Goal: Task Accomplishment & Management: Manage account settings

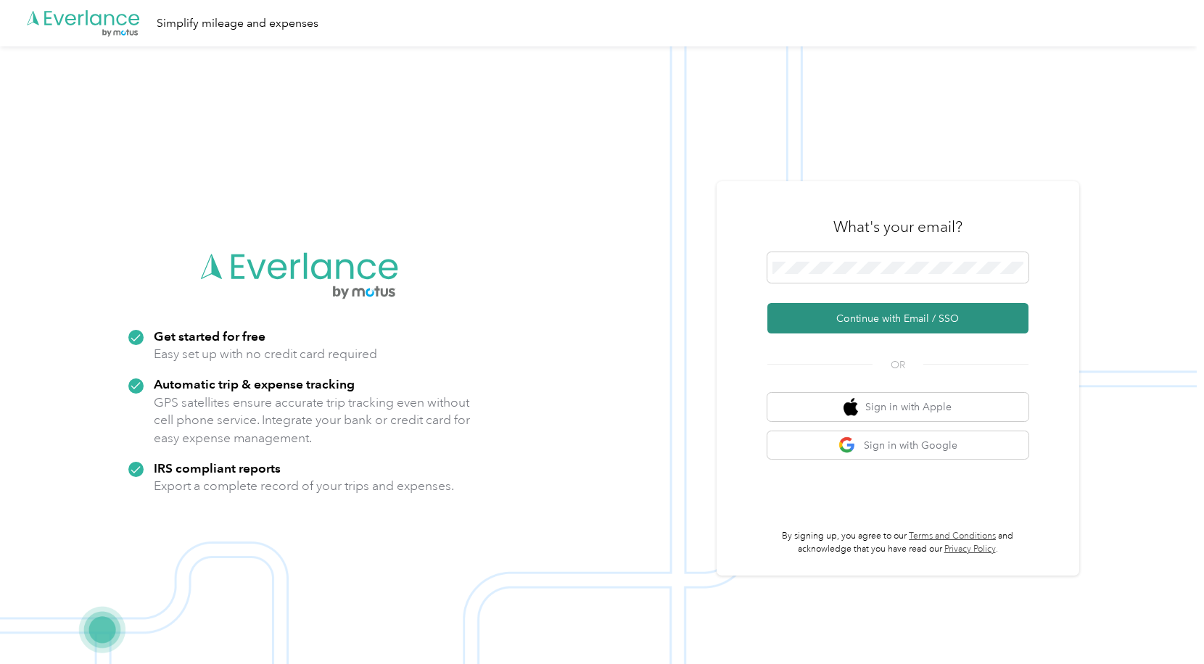
click at [858, 320] on button "Continue with Email / SSO" at bounding box center [897, 318] width 261 height 30
click at [822, 321] on button "Continue with Email / SSO" at bounding box center [897, 318] width 261 height 30
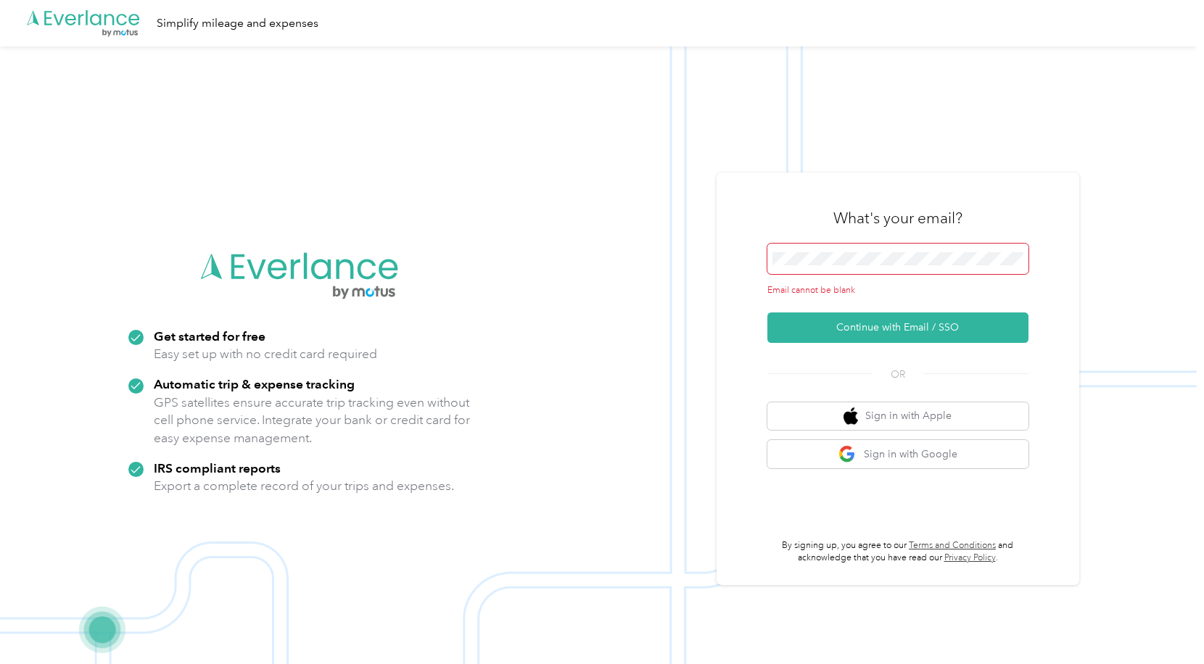
click at [822, 270] on span at bounding box center [897, 259] width 261 height 30
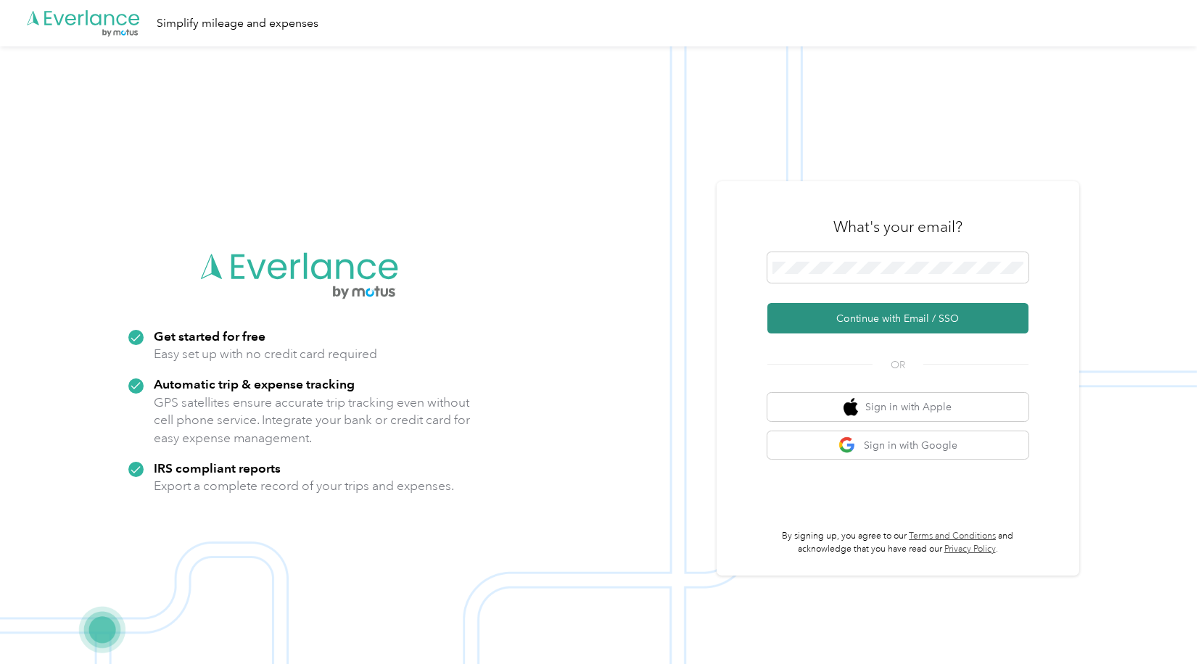
click at [861, 315] on button "Continue with Email / SSO" at bounding box center [897, 318] width 261 height 30
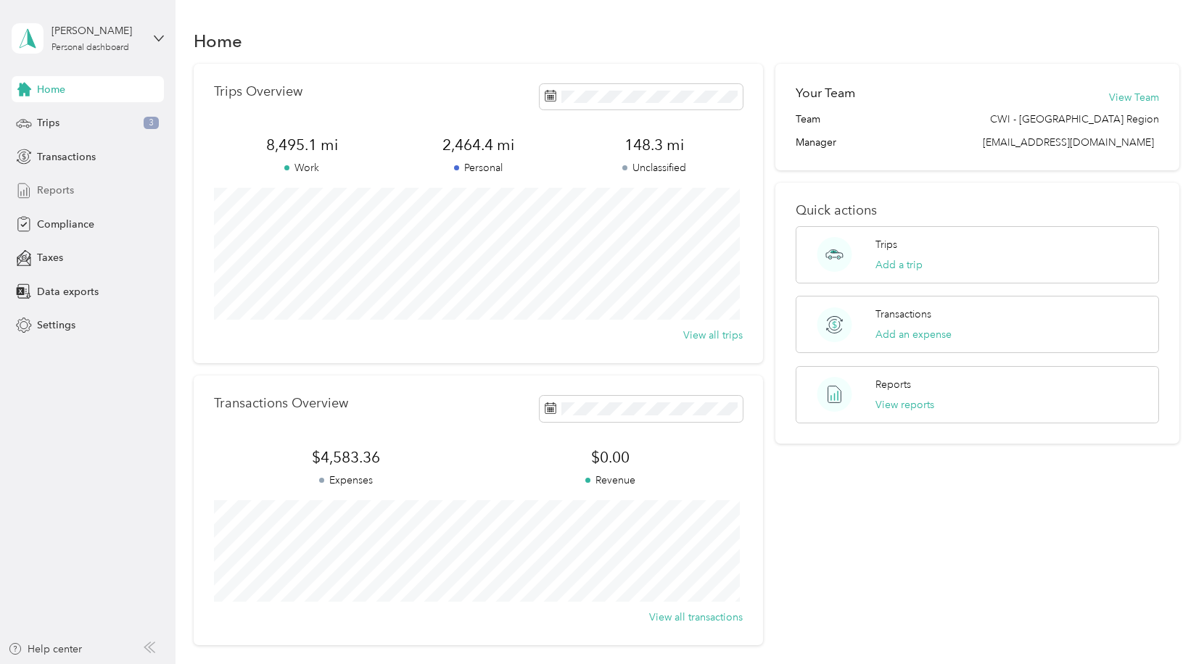
click at [58, 191] on span "Reports" at bounding box center [55, 190] width 37 height 15
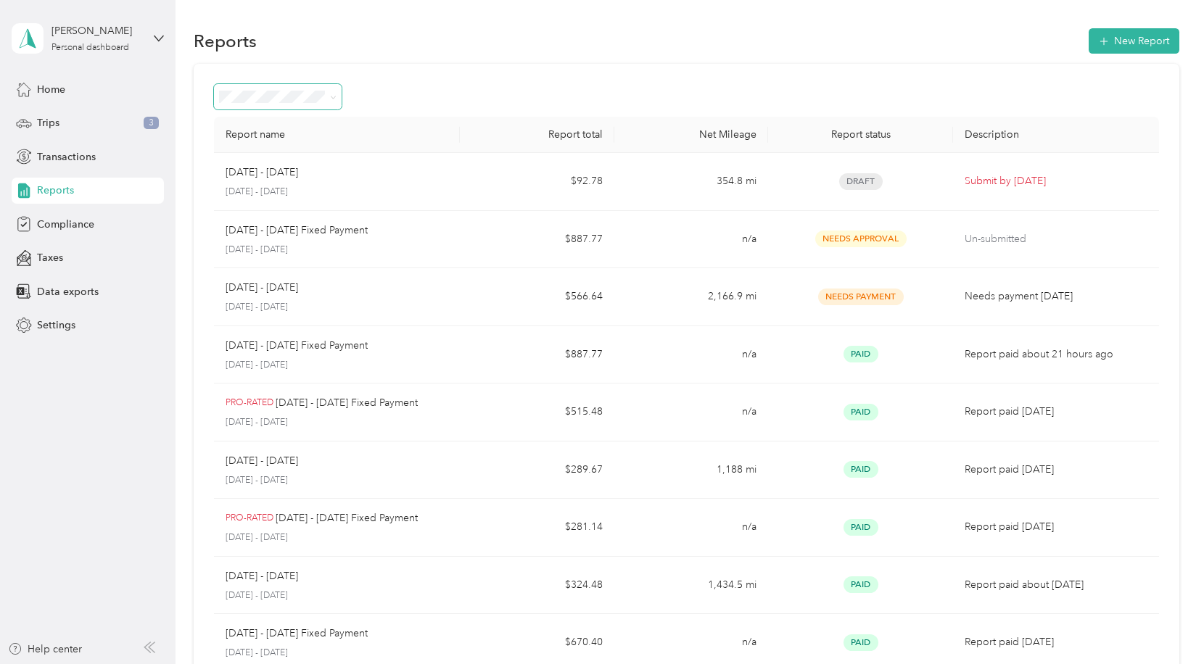
click at [330, 97] on icon at bounding box center [333, 97] width 7 height 7
click at [149, 32] on div "Patrick Altman Personal dashboard" at bounding box center [88, 38] width 152 height 51
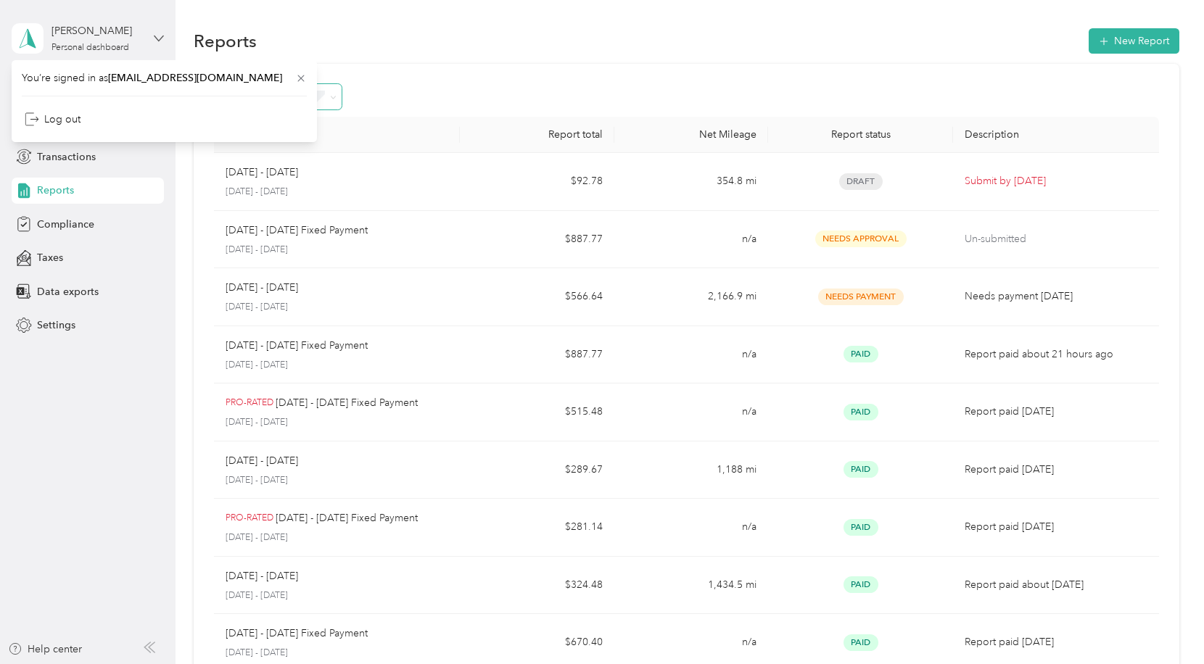
click at [158, 33] on icon at bounding box center [159, 38] width 10 height 10
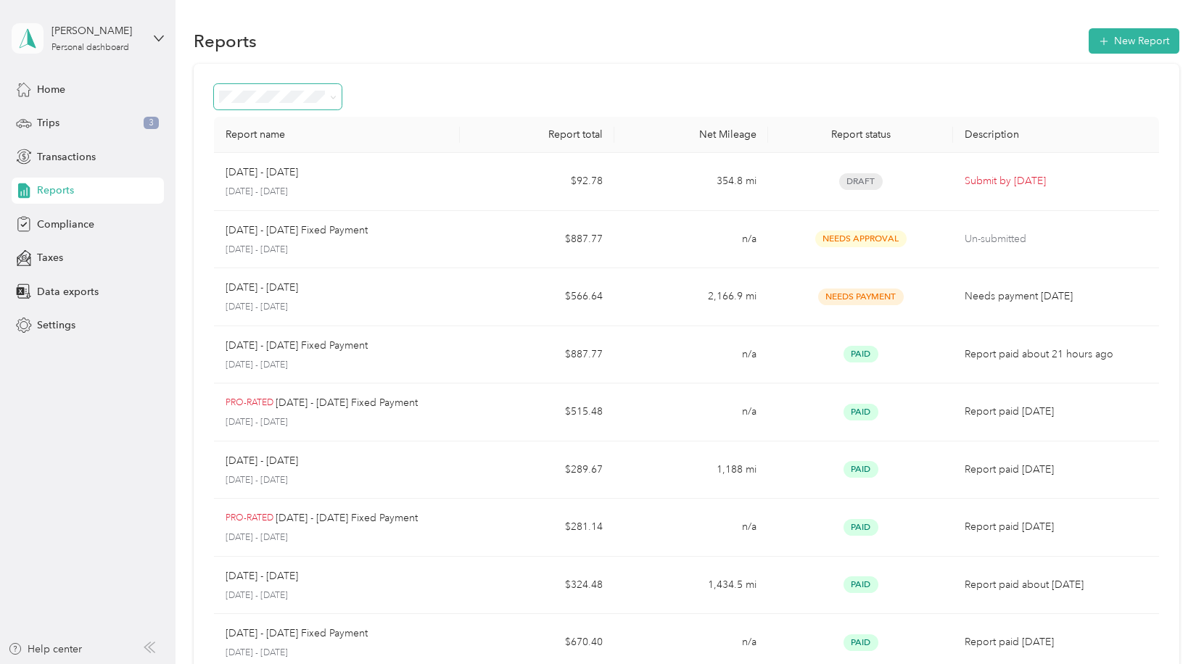
click at [24, 45] on icon at bounding box center [28, 38] width 22 height 20
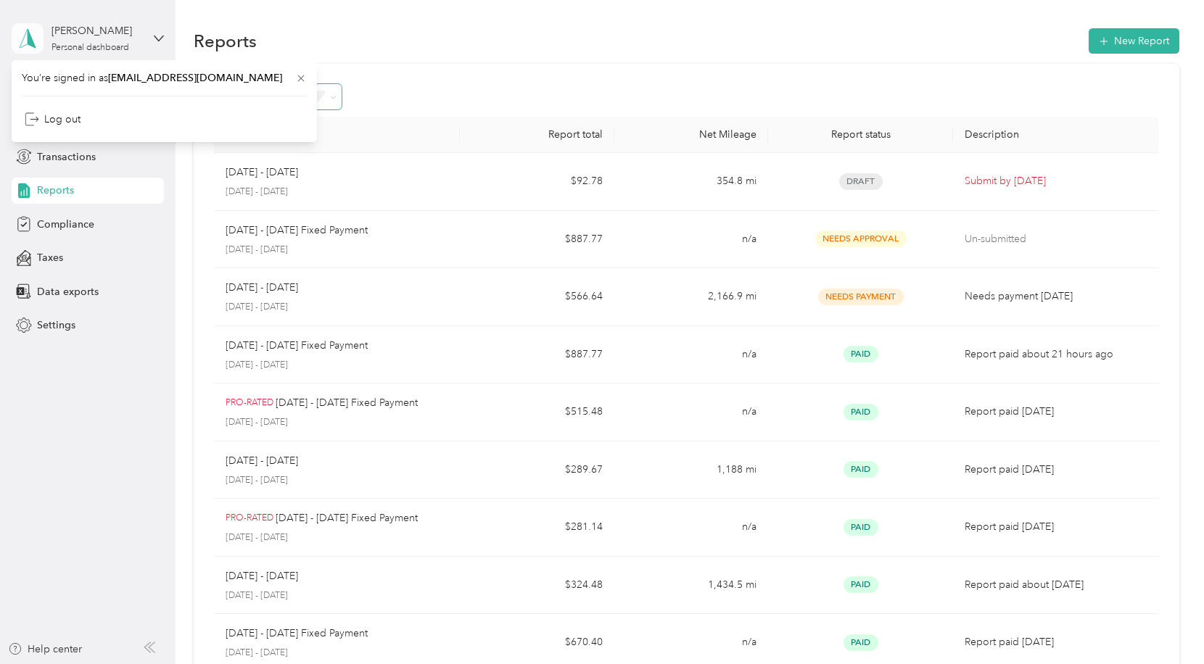
click at [29, 38] on polygon at bounding box center [32, 37] width 8 height 19
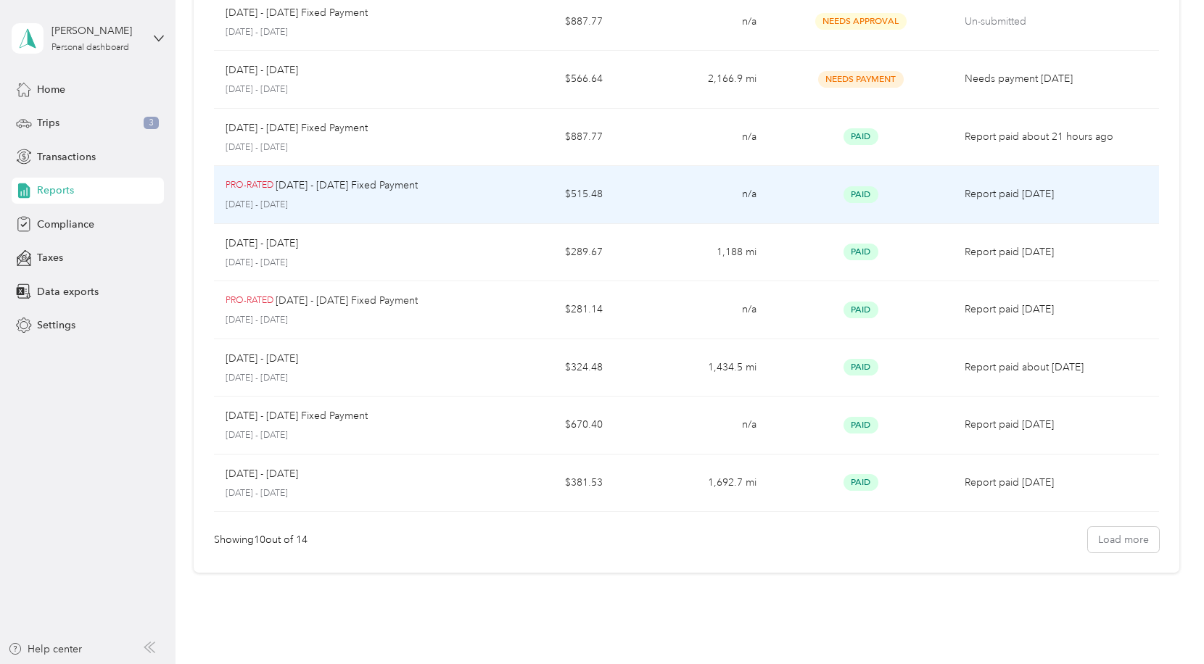
scroll to position [274, 0]
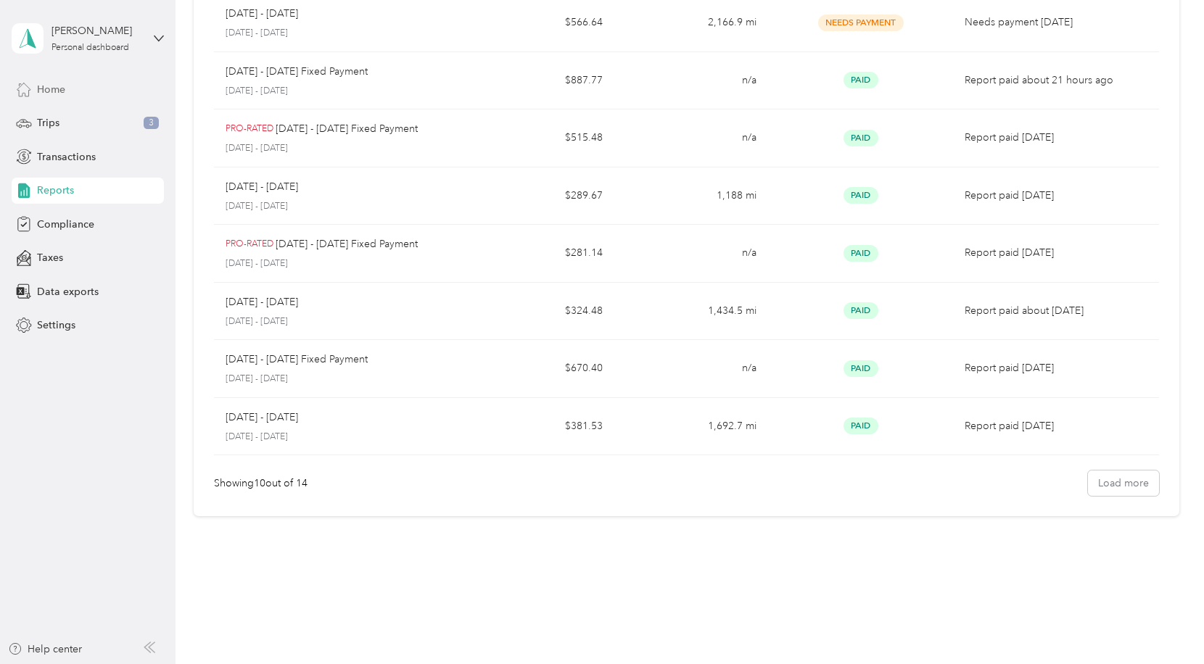
click at [26, 91] on icon at bounding box center [24, 89] width 16 height 16
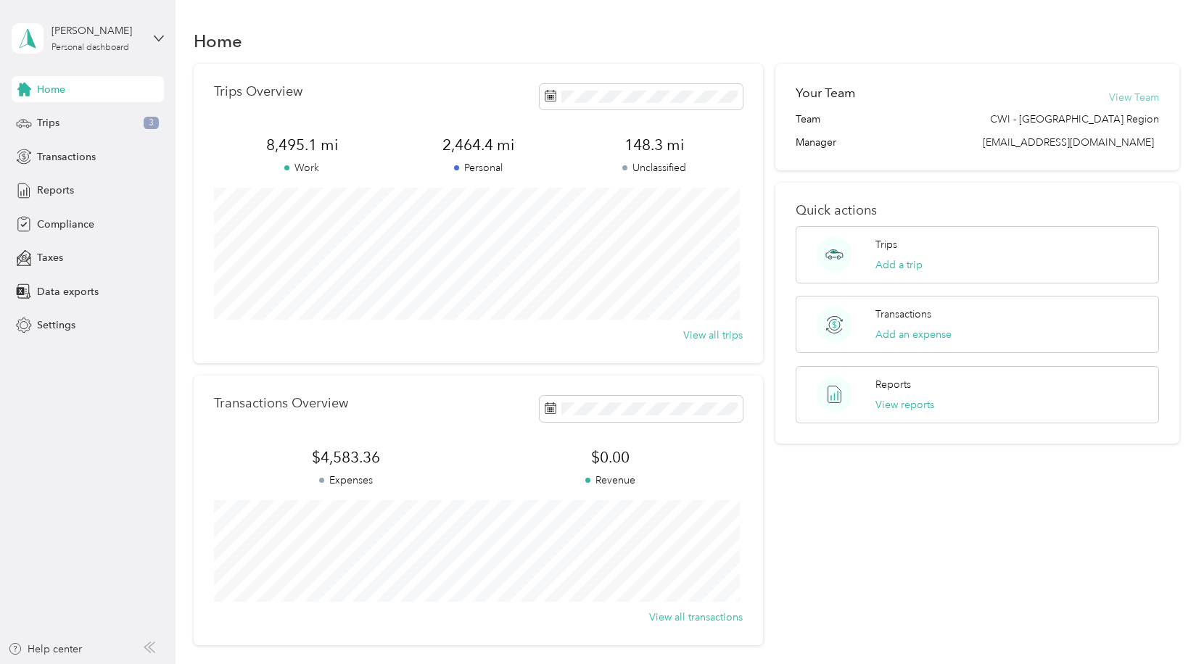
click at [1149, 98] on button "View Team" at bounding box center [1134, 97] width 50 height 15
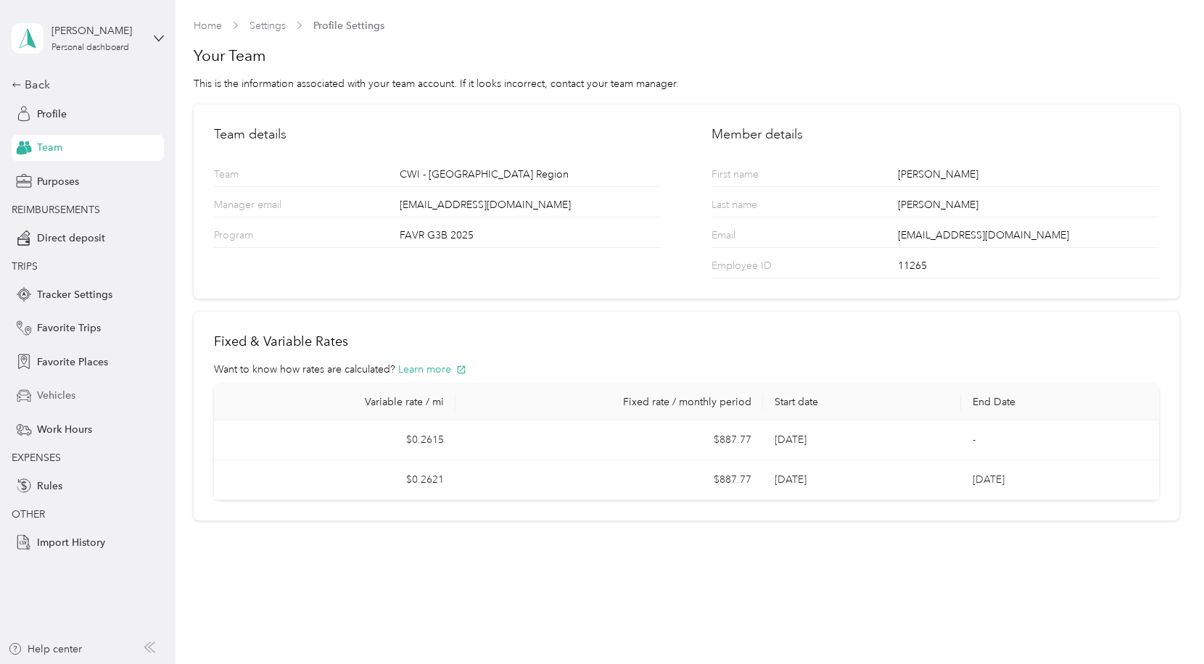
click at [55, 394] on span "Vehicles" at bounding box center [56, 395] width 38 height 15
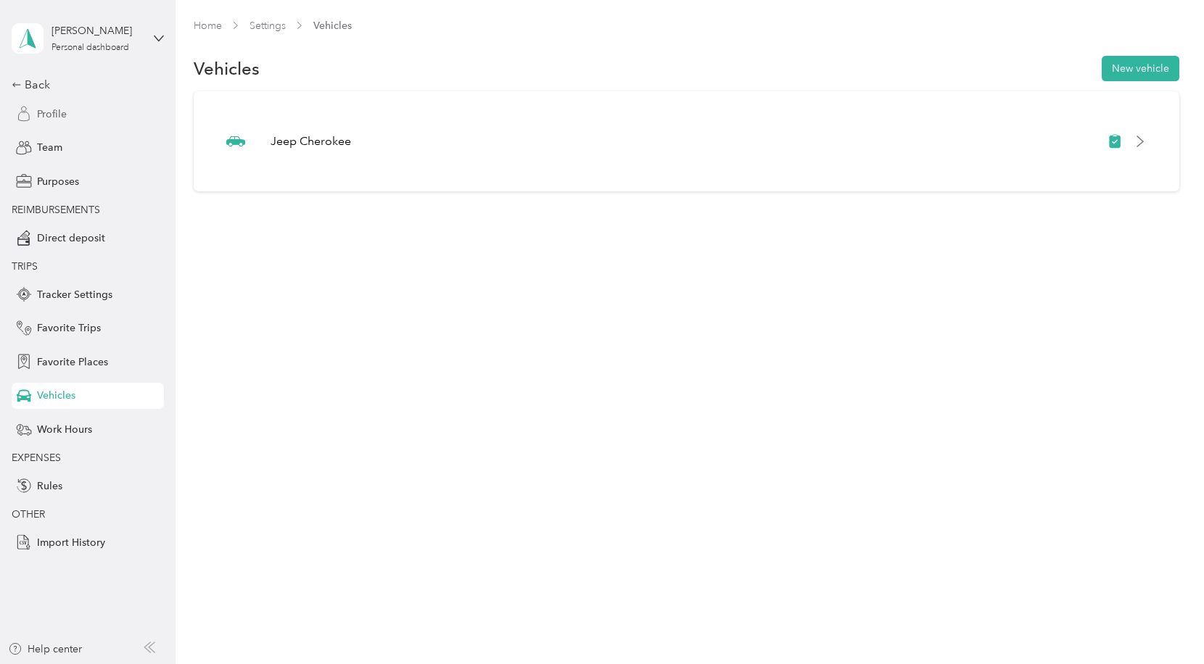
click at [48, 110] on span "Profile" at bounding box center [52, 114] width 30 height 15
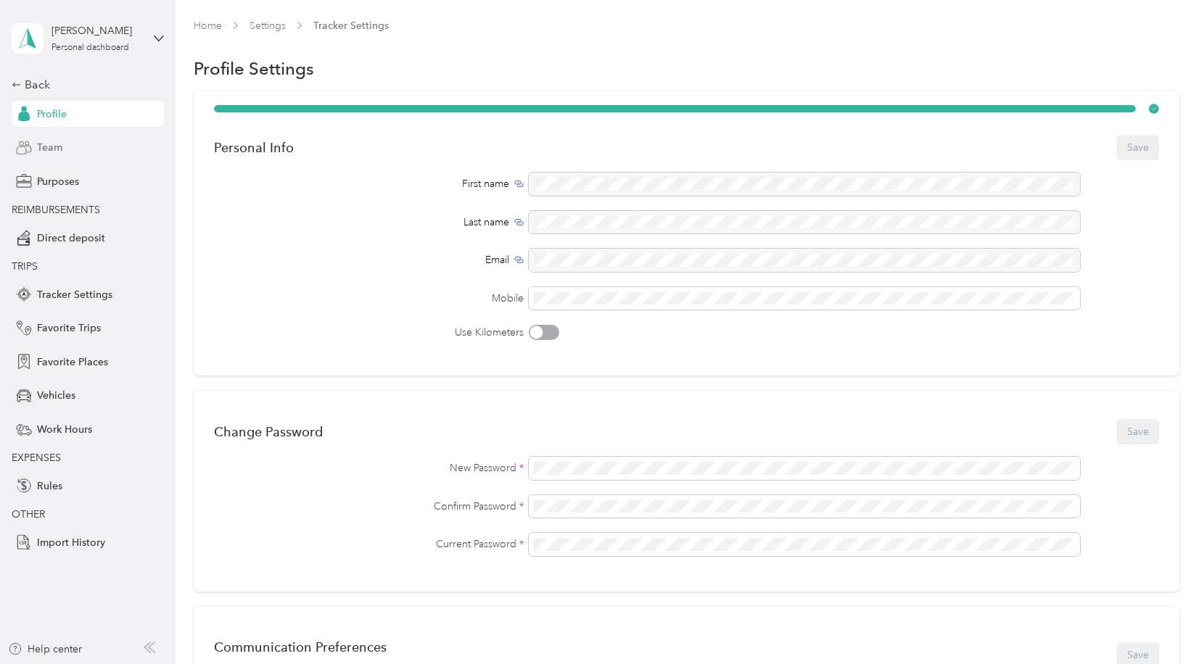
click at [48, 142] on span "Team" at bounding box center [49, 147] width 25 height 15
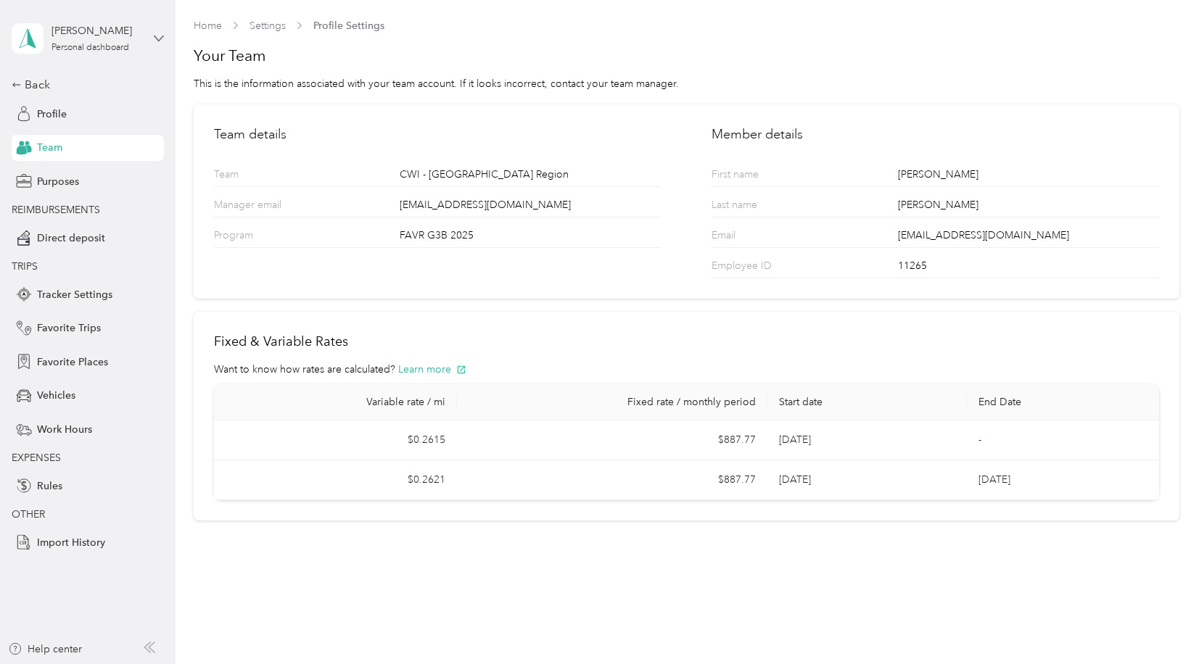
click at [154, 34] on icon at bounding box center [159, 38] width 10 height 10
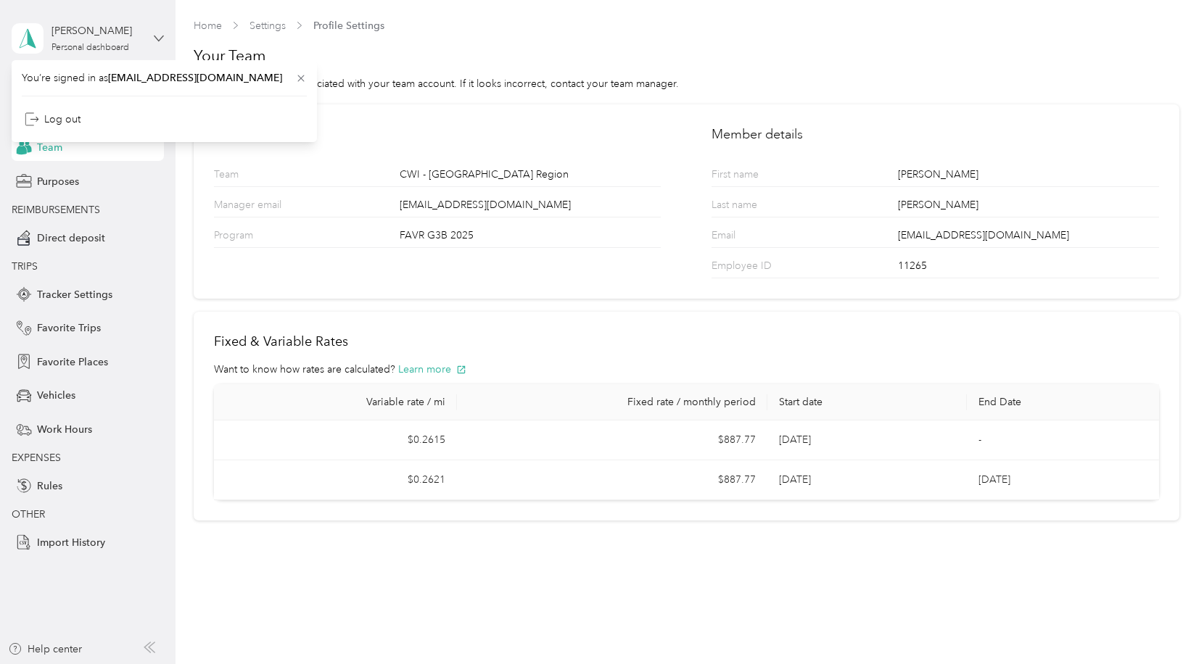
click at [154, 34] on icon at bounding box center [159, 38] width 10 height 10
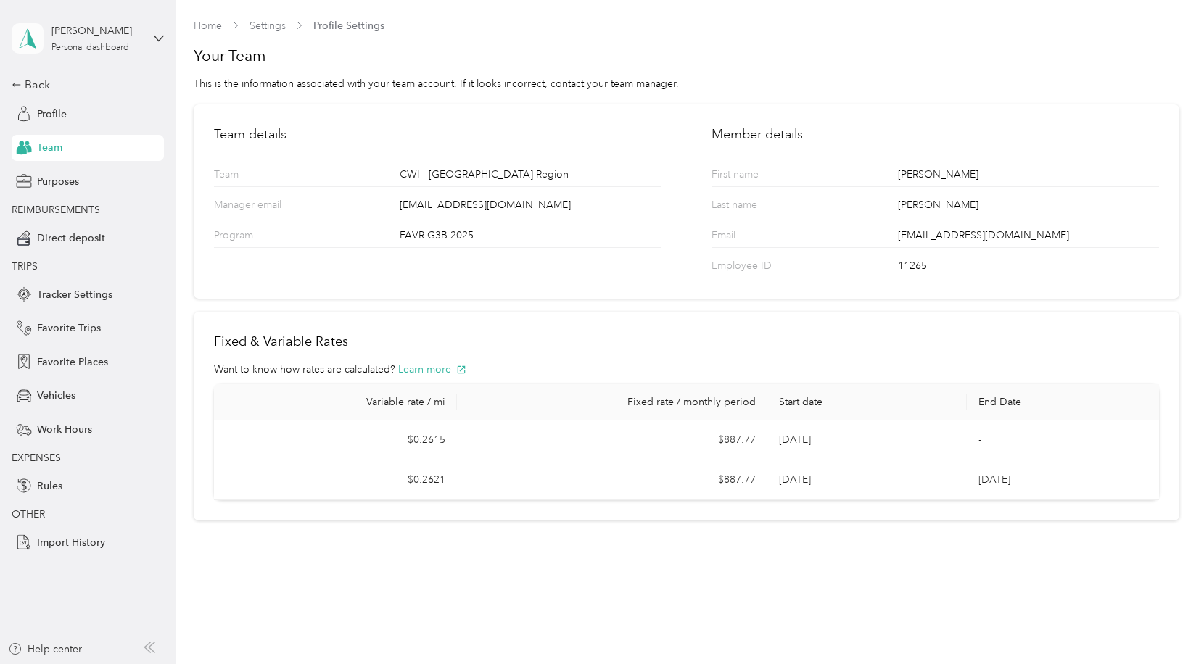
click at [29, 39] on polygon at bounding box center [32, 37] width 8 height 19
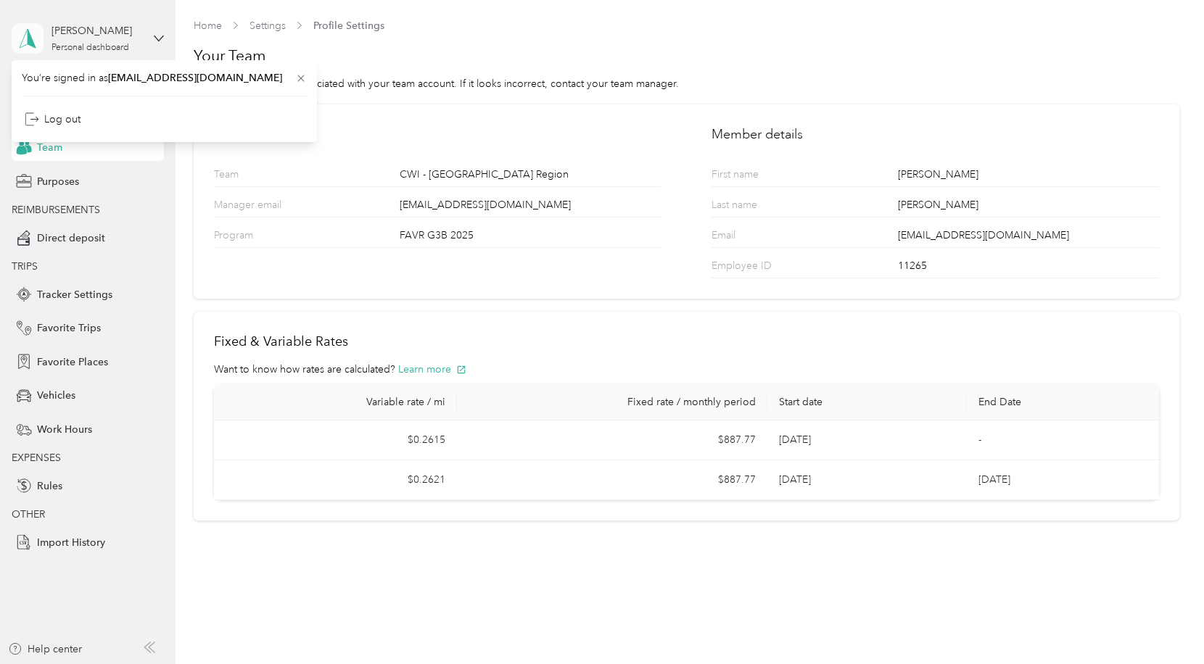
click at [29, 39] on polygon at bounding box center [32, 37] width 8 height 19
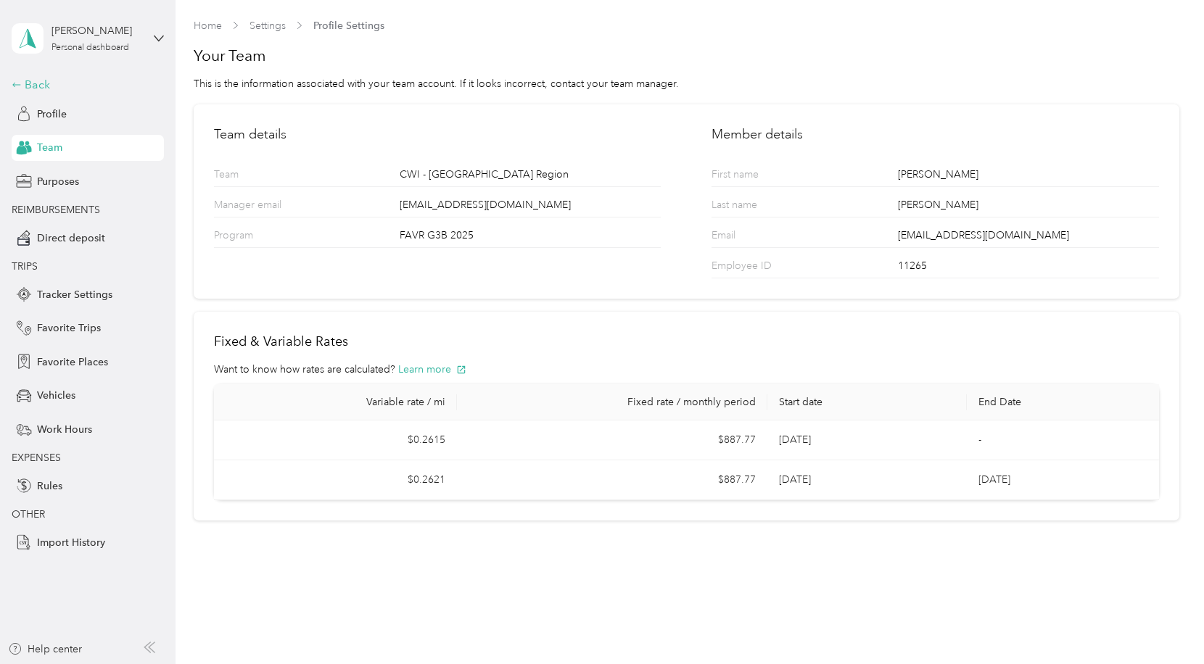
click at [26, 85] on div "Back" at bounding box center [84, 84] width 145 height 17
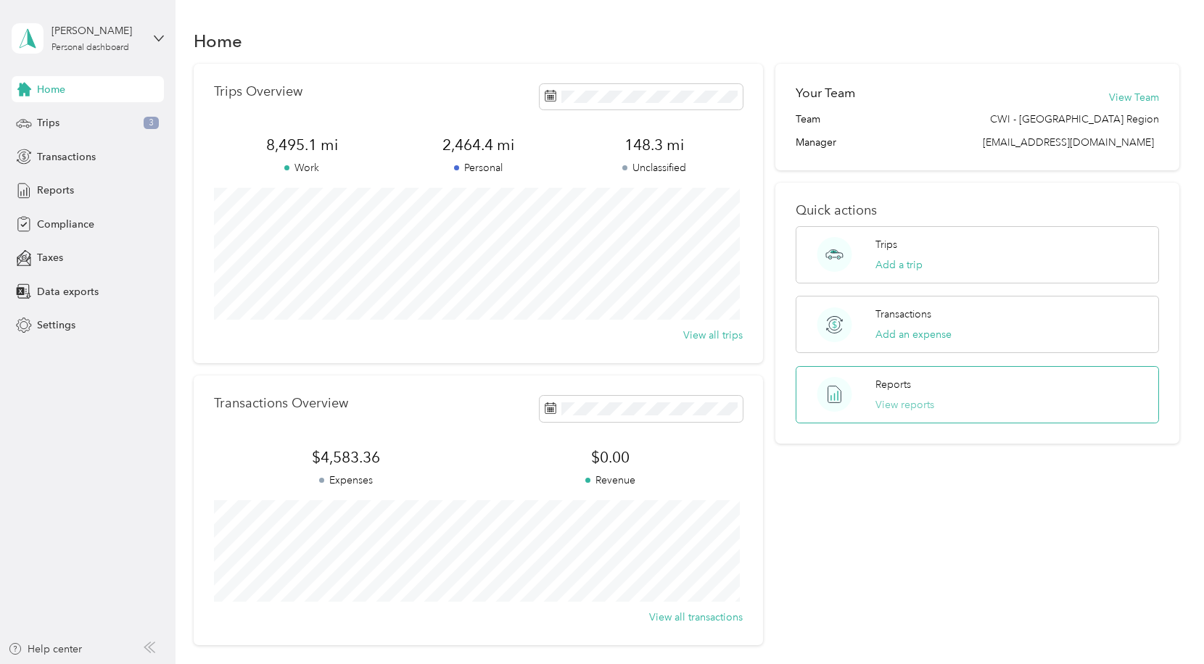
click at [888, 408] on button "View reports" at bounding box center [904, 404] width 59 height 15
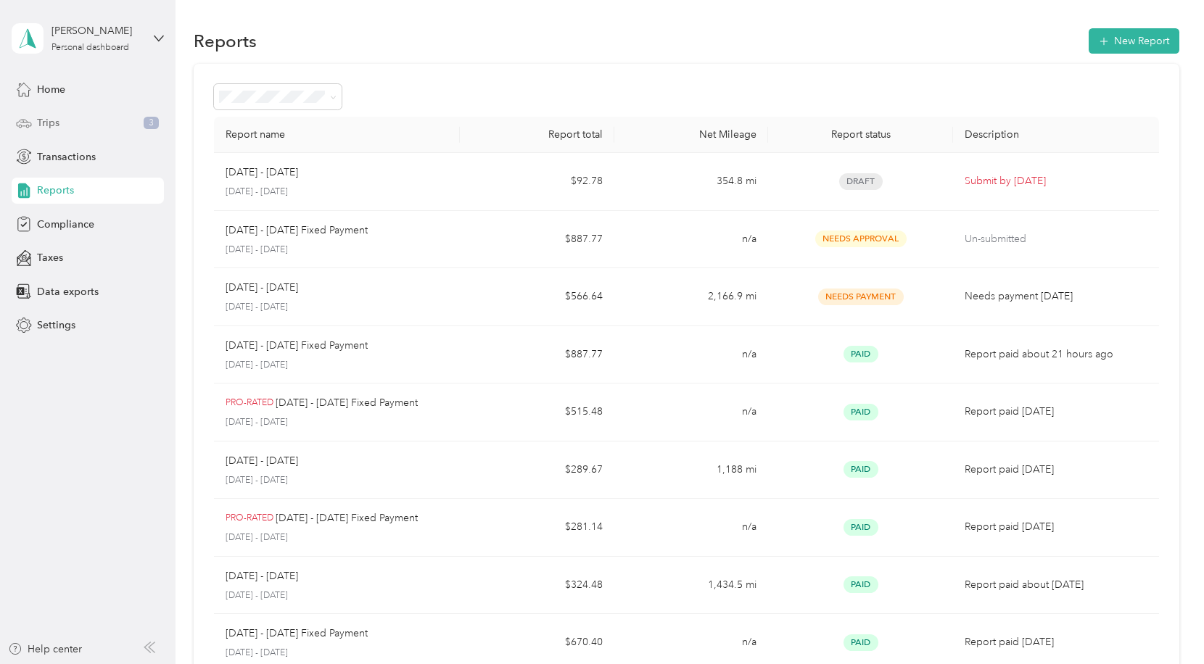
click at [34, 123] on div "Trips 3" at bounding box center [88, 123] width 152 height 26
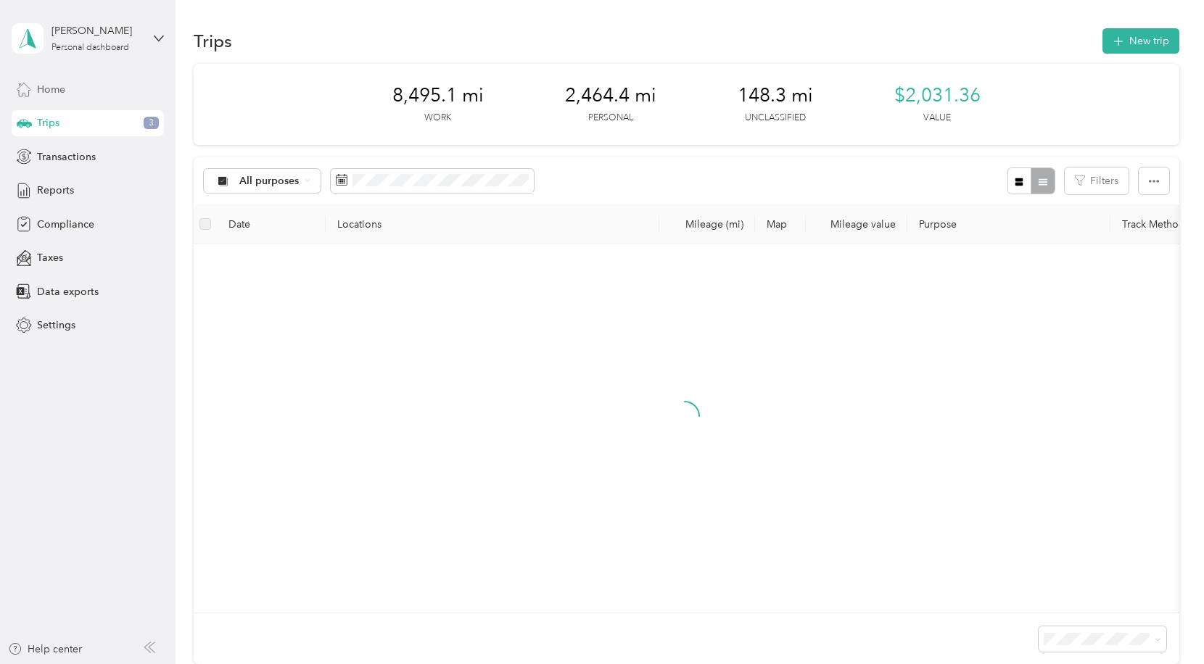
click at [44, 99] on div "Home" at bounding box center [88, 89] width 152 height 26
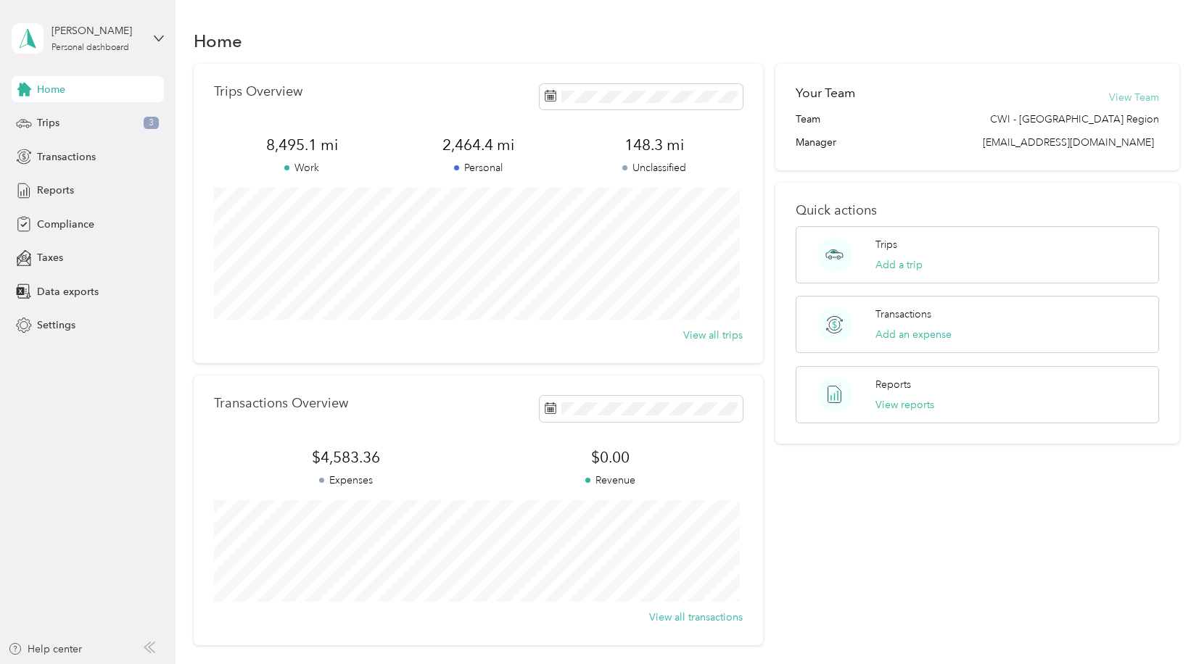
click at [1137, 100] on button "View Team" at bounding box center [1134, 97] width 50 height 15
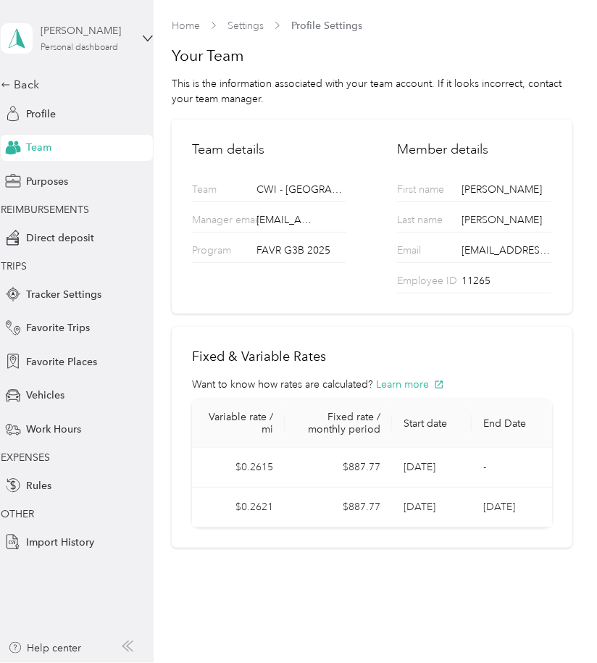
click at [87, 47] on div "Personal dashboard" at bounding box center [80, 48] width 78 height 9
click at [80, 74] on span "You’re signed in as paltman@hallswater.com" at bounding box center [154, 77] width 285 height 15
click at [91, 49] on div "Personal dashboard" at bounding box center [80, 48] width 78 height 9
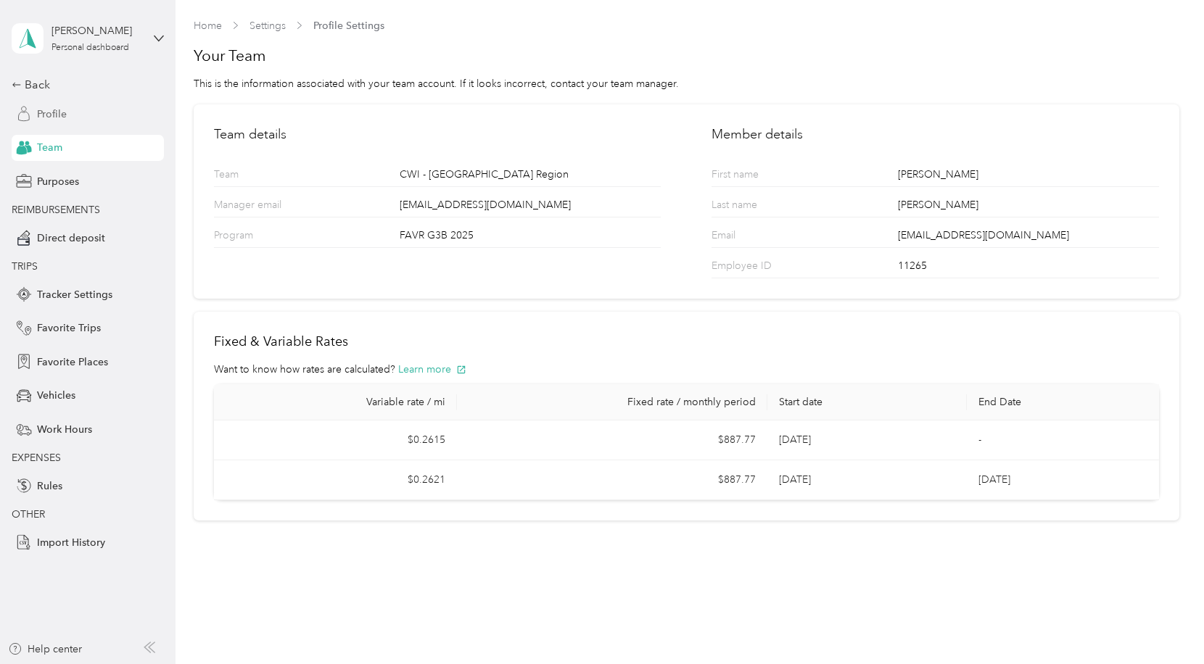
click at [46, 113] on span "Profile" at bounding box center [52, 114] width 30 height 15
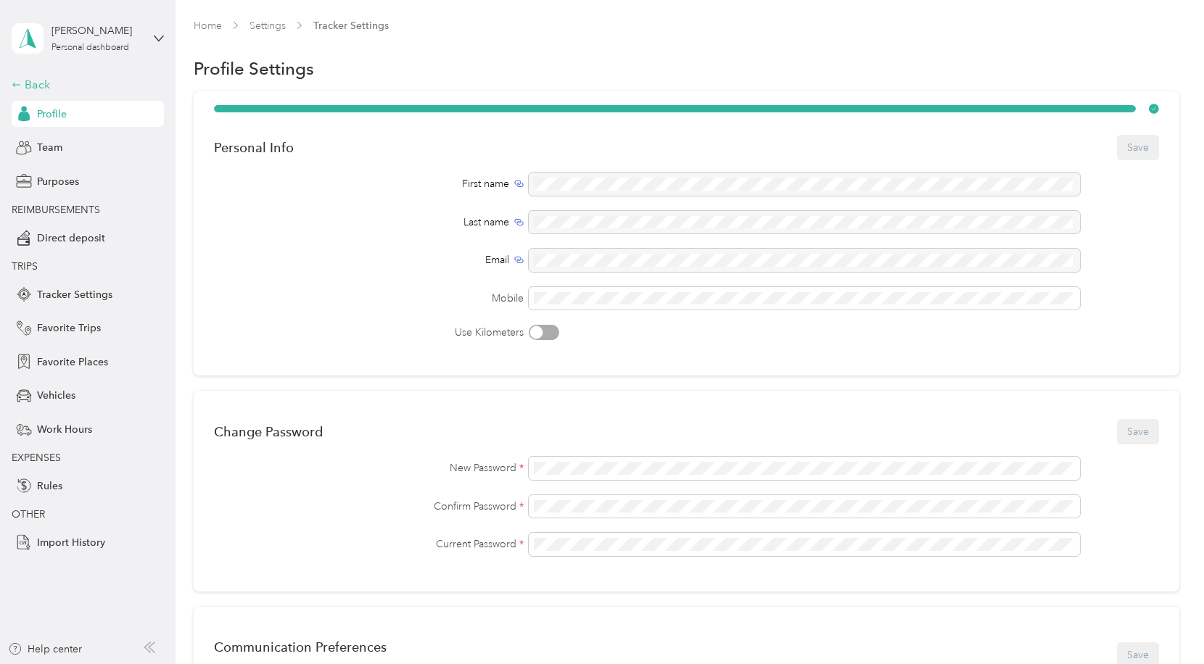
click at [38, 80] on div "Back" at bounding box center [84, 84] width 145 height 17
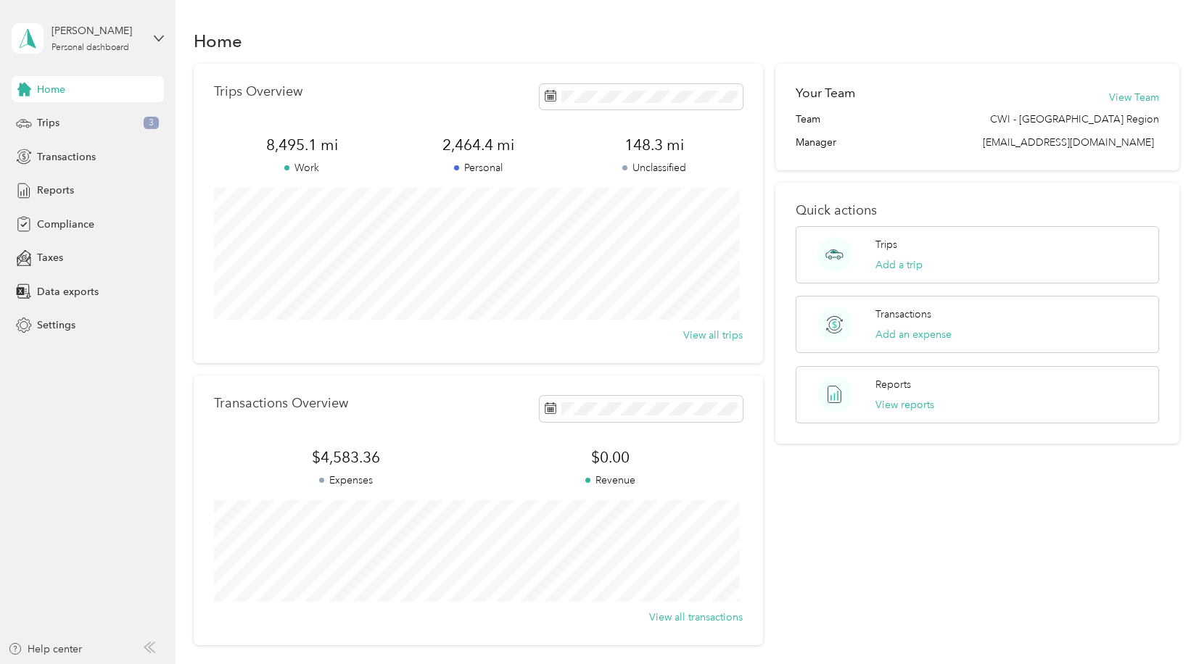
click at [41, 86] on span "Home" at bounding box center [51, 89] width 28 height 15
drag, startPoint x: 193, startPoint y: 36, endPoint x: 286, endPoint y: 53, distance: 94.4
click at [286, 53] on div "Home" at bounding box center [686, 40] width 985 height 30
click at [297, 43] on div "Home" at bounding box center [686, 40] width 985 height 30
click at [67, 183] on span "Reports" at bounding box center [55, 190] width 37 height 15
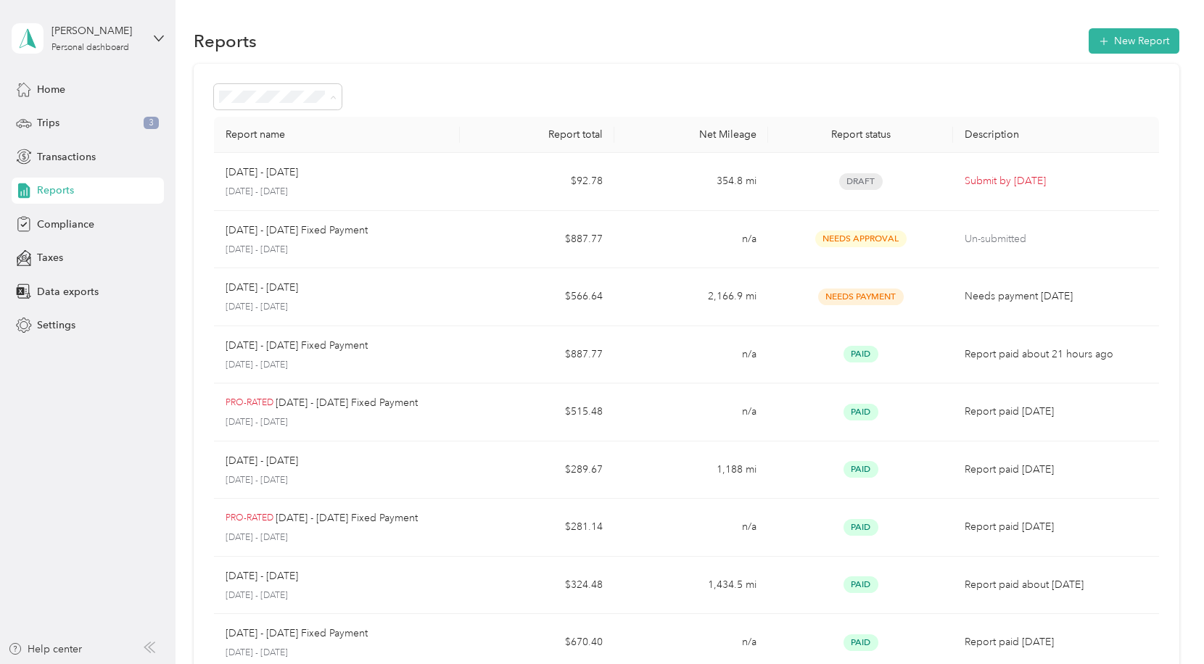
click at [249, 178] on li "Needs approval" at bounding box center [278, 173] width 128 height 25
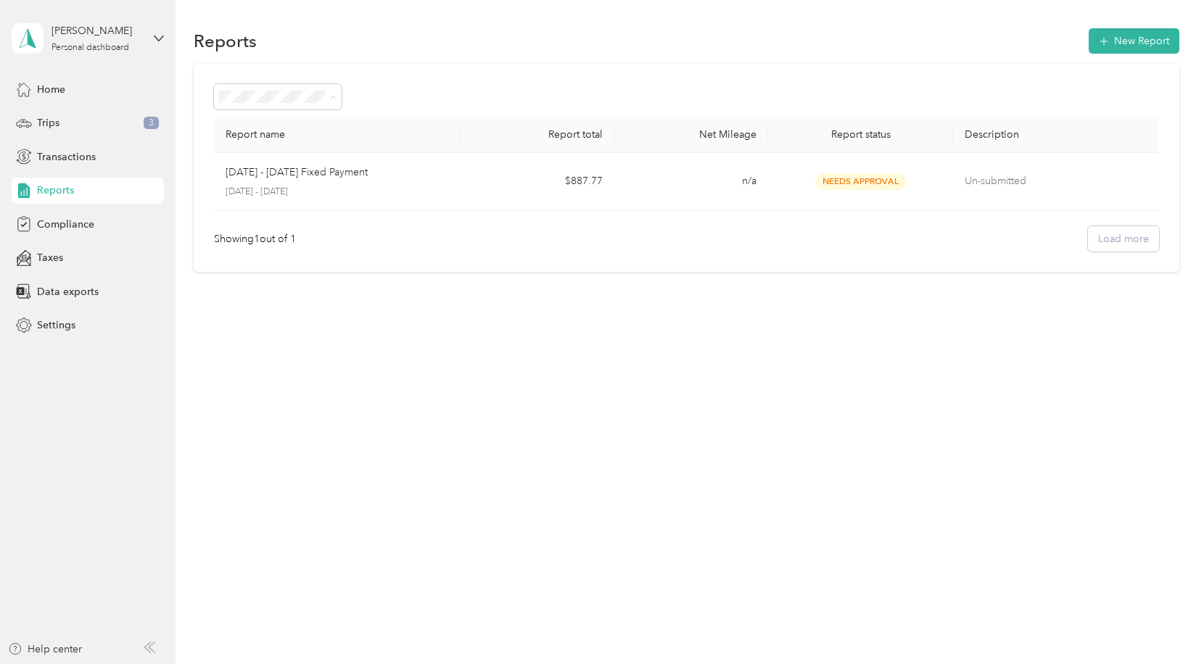
click at [269, 120] on span "All Reports" at bounding box center [249, 123] width 50 height 12
